Goal: Task Accomplishment & Management: Manage account settings

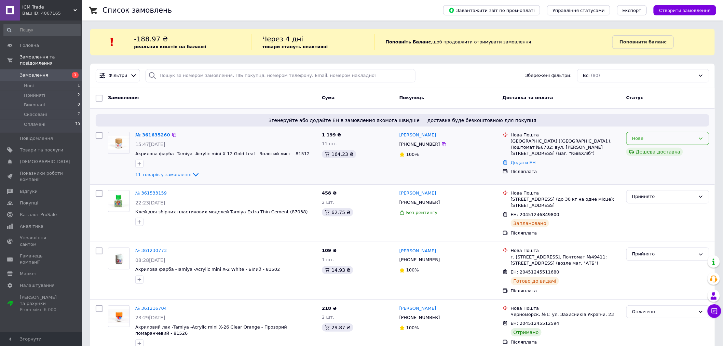
click at [656, 138] on div "Нове" at bounding box center [663, 138] width 63 height 7
click at [654, 153] on li "Прийнято" at bounding box center [667, 152] width 82 height 13
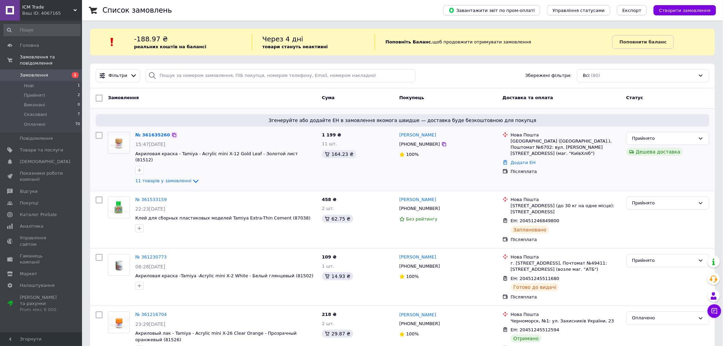
click at [172, 133] on icon at bounding box center [174, 135] width 4 height 4
